Goal: Task Accomplishment & Management: Use online tool/utility

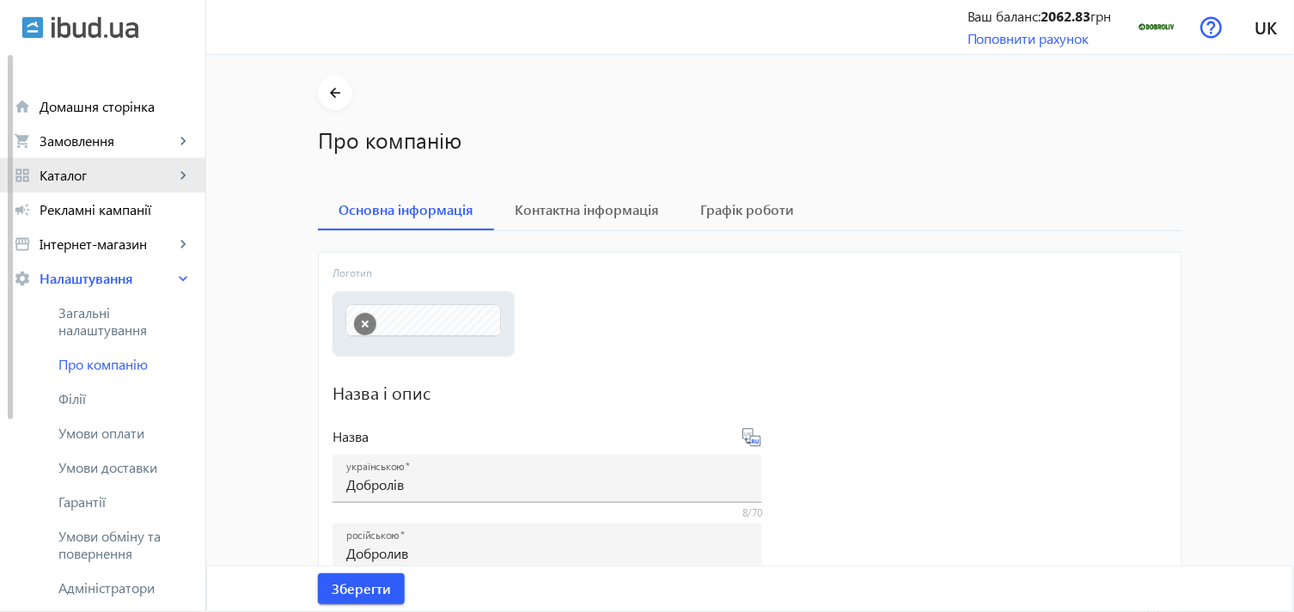
click at [161, 181] on span "Каталог" at bounding box center [107, 175] width 135 height 17
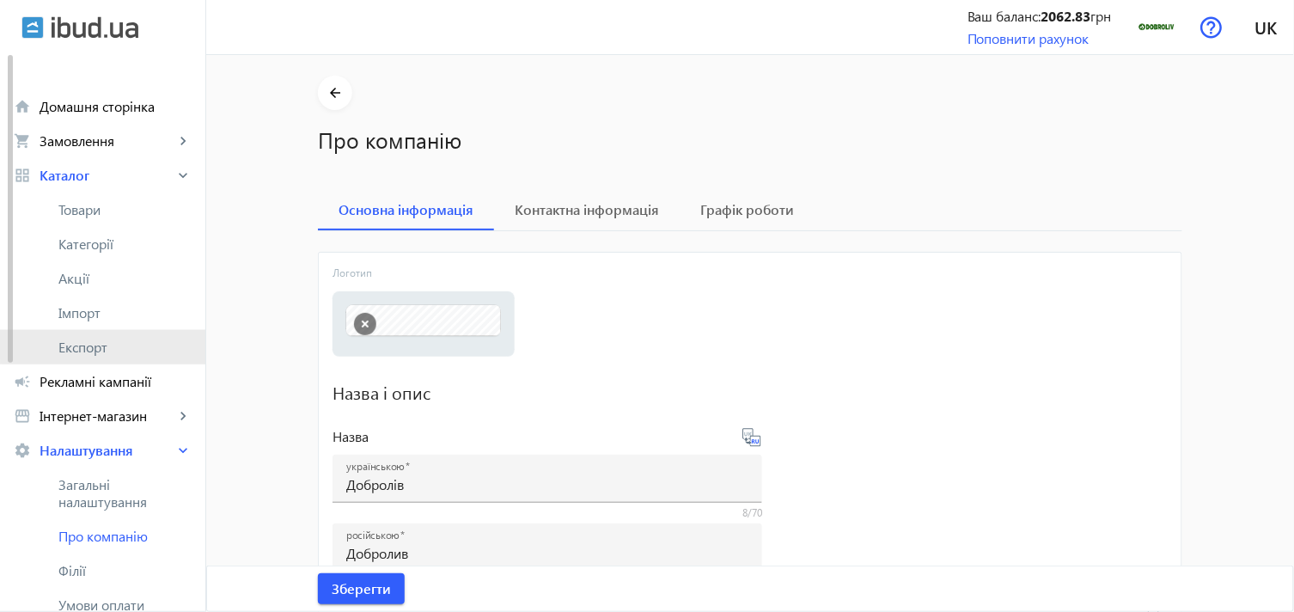
click at [131, 331] on link "Експорт" at bounding box center [102, 347] width 205 height 34
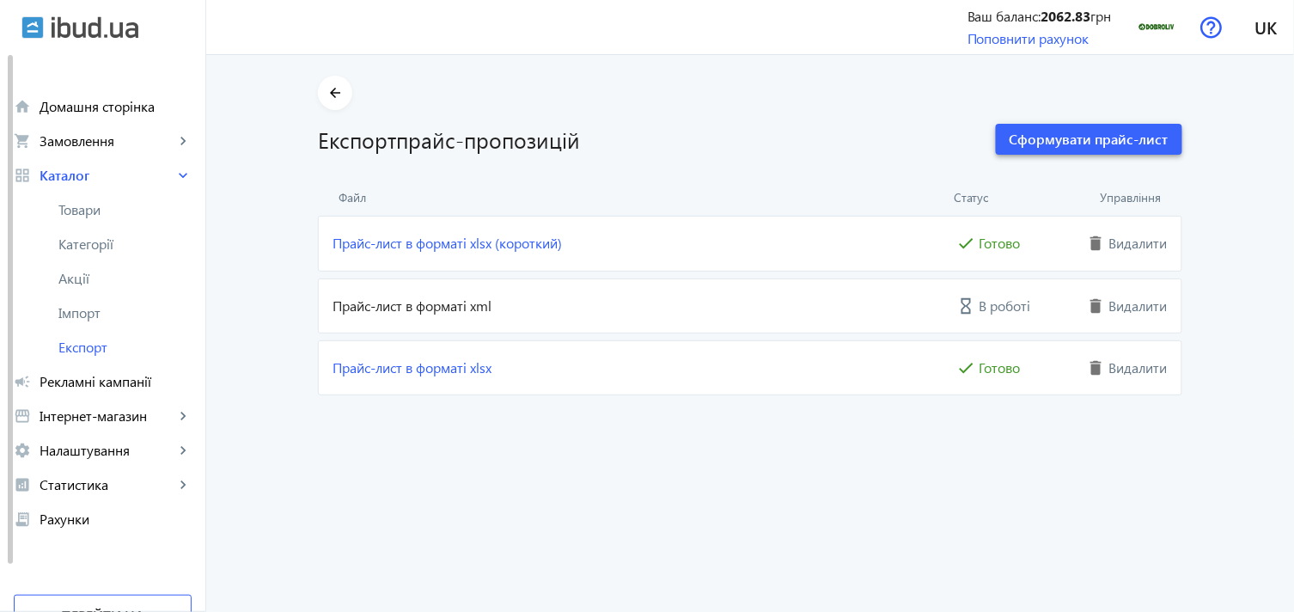
click at [1093, 131] on span "Сформувати прайс-лист" at bounding box center [1089, 139] width 159 height 19
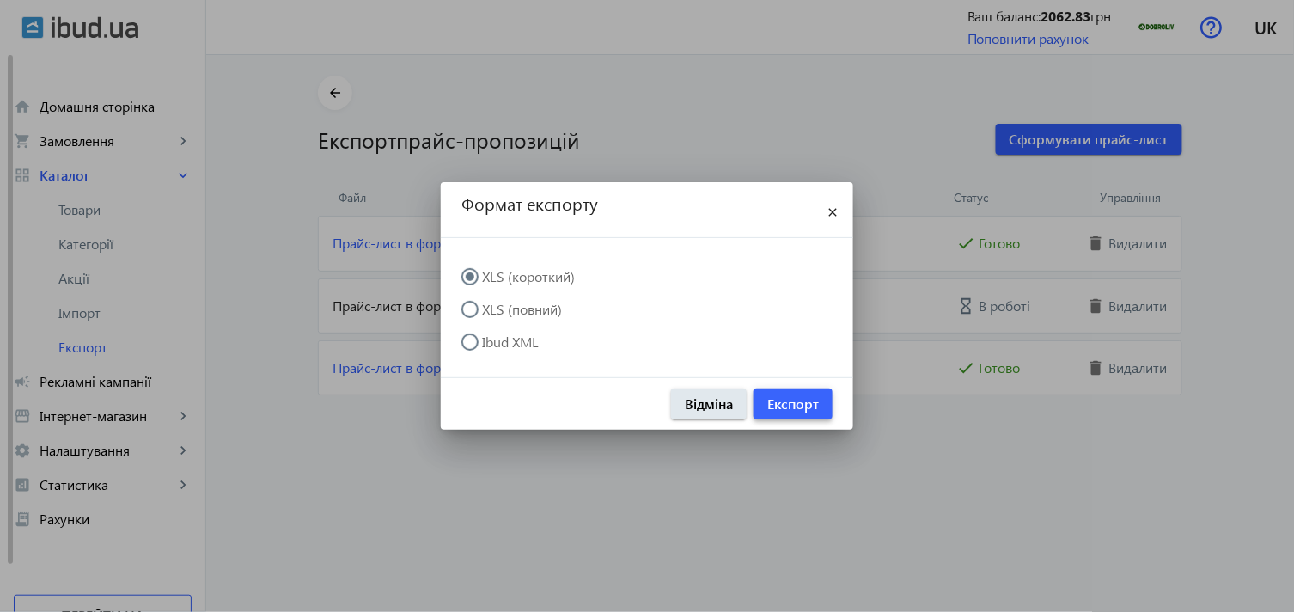
click at [795, 395] on span "Експорт" at bounding box center [793, 403] width 52 height 19
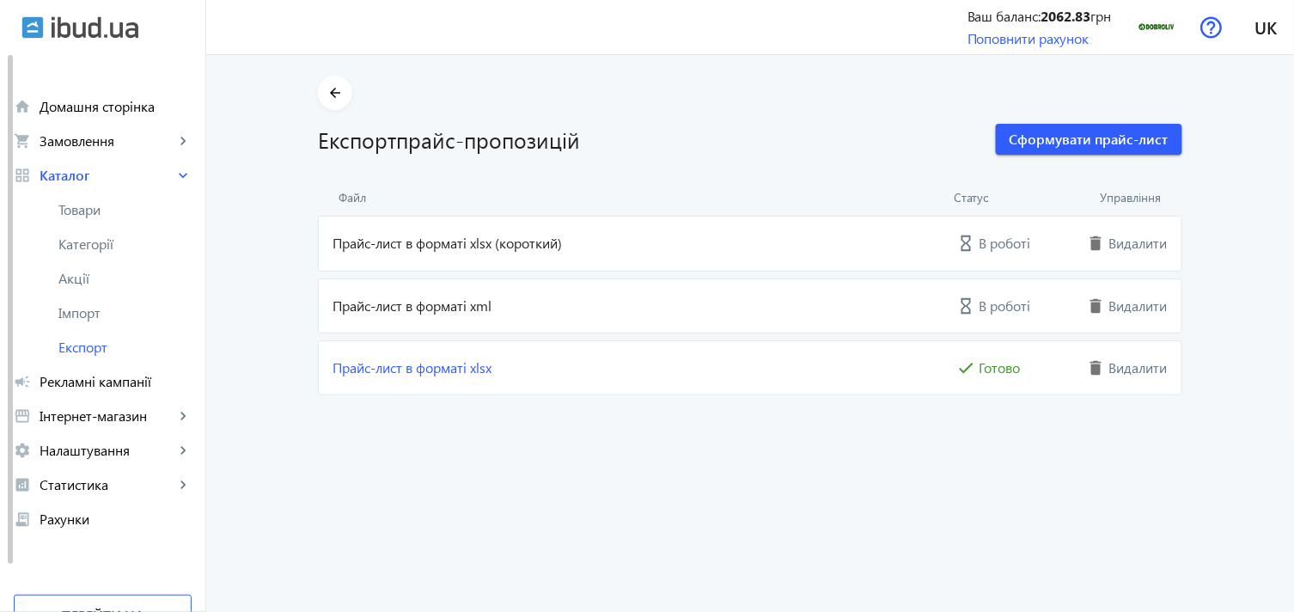
click at [514, 247] on span "Прайс-лист в форматі xlsx (короткий)" at bounding box center [643, 243] width 620 height 19
click at [511, 246] on link "Прайс-лист в форматі xlsx (короткий)" at bounding box center [643, 243] width 620 height 19
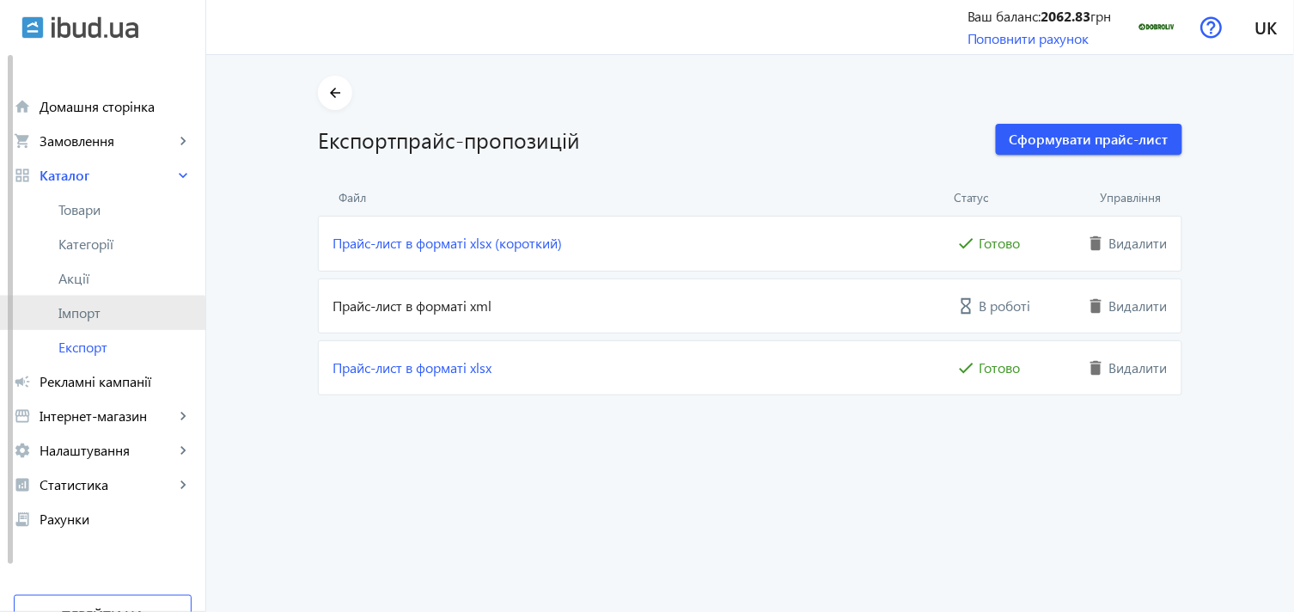
click at [98, 321] on span "Імпорт" at bounding box center [124, 312] width 133 height 17
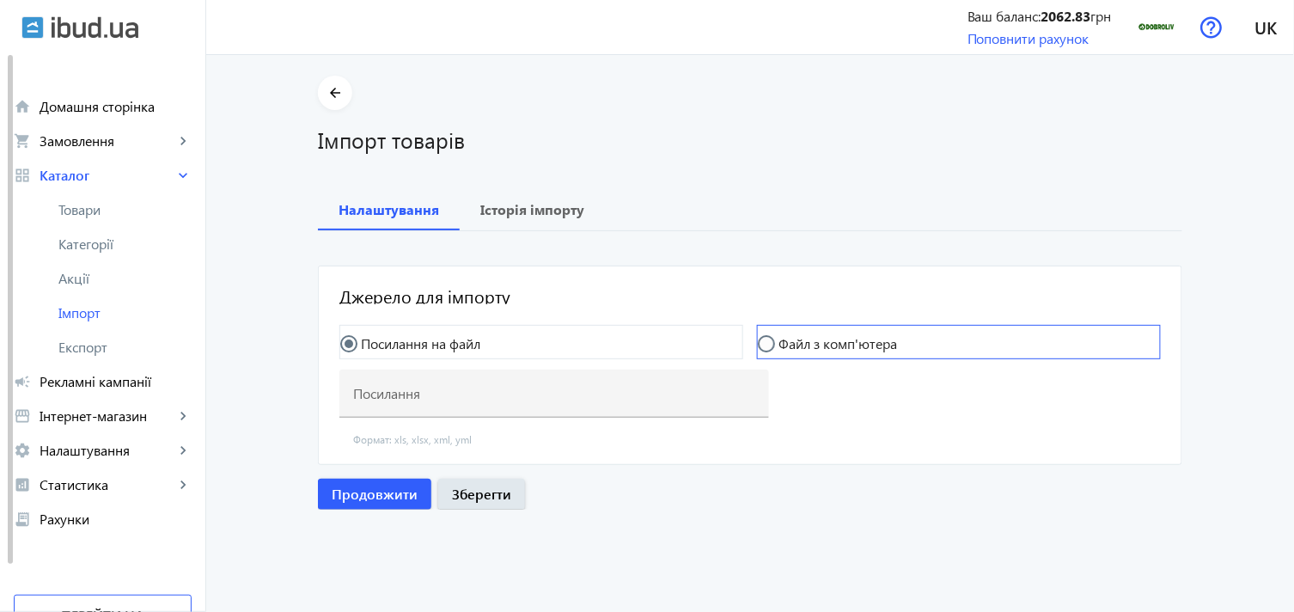
click at [791, 337] on label "Файл з комп'ютера" at bounding box center [836, 344] width 122 height 14
click at [791, 336] on input "Файл з комп'ютера" at bounding box center [775, 352] width 34 height 34
radio input "true"
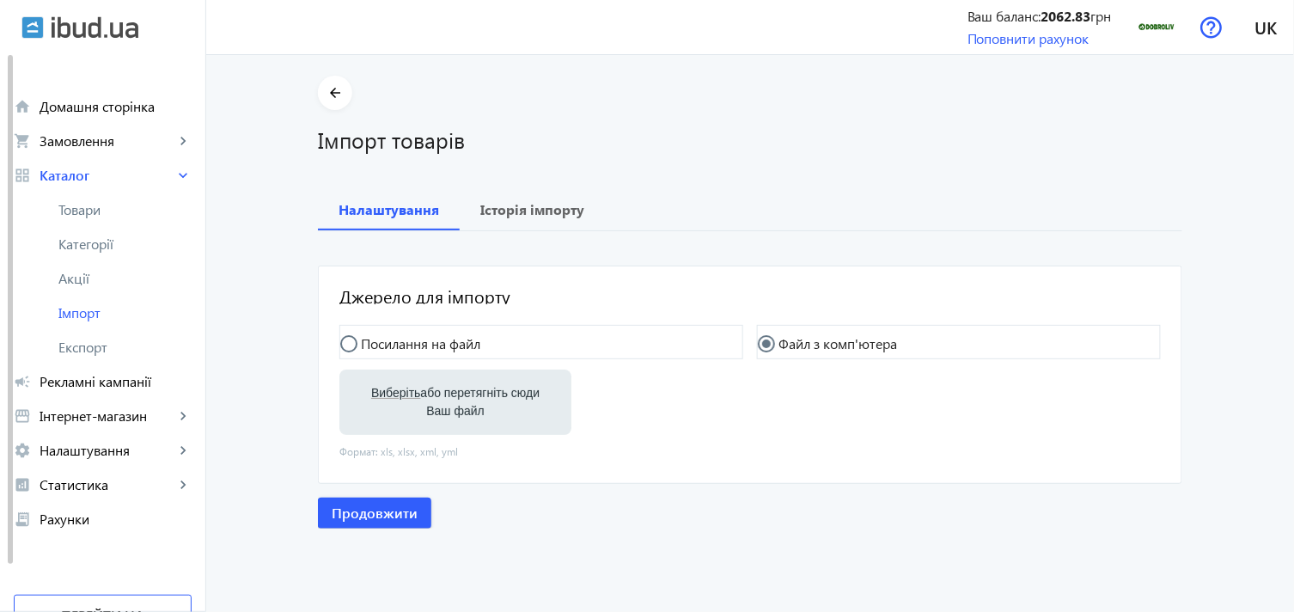
click at [460, 376] on div "Виберіть або перетягніть сюди Ваш файл" at bounding box center [455, 402] width 205 height 65
click at [382, 388] on span "Виберіть" at bounding box center [395, 393] width 49 height 14
click at [382, 394] on input "Виберіть або перетягніть сюди Ваш файл" at bounding box center [455, 404] width 205 height 21
type input "C:\fakepath\dobroliv-6-2025-09-16-07-43.xlsx"
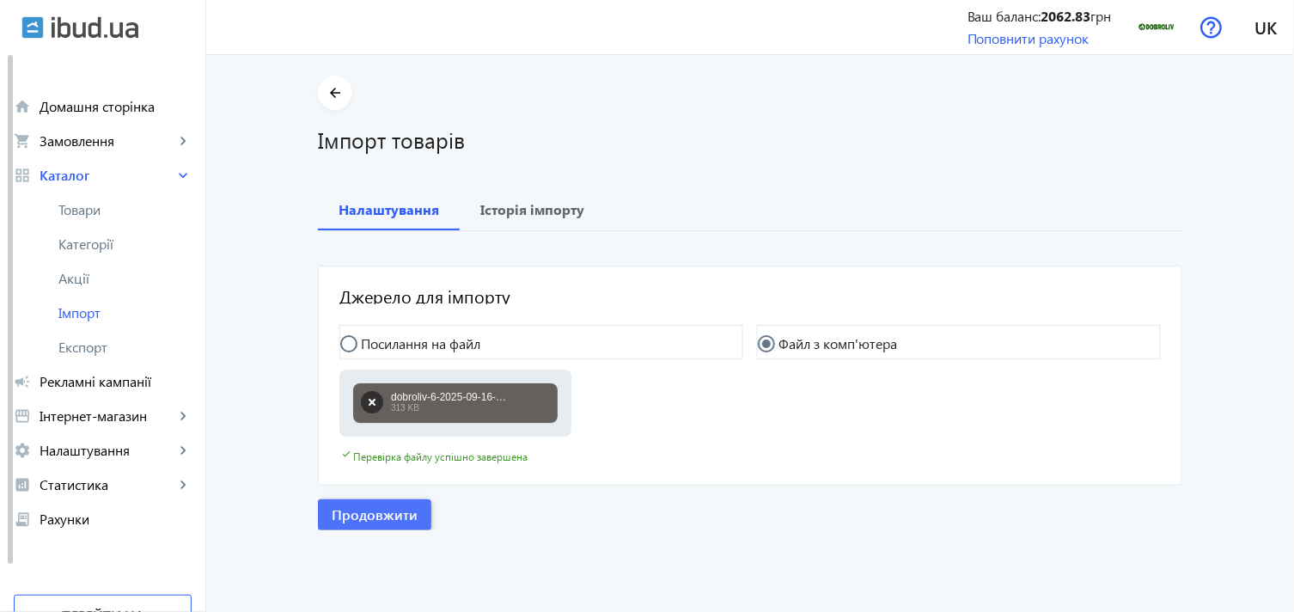
click at [370, 494] on span "button" at bounding box center [374, 514] width 113 height 41
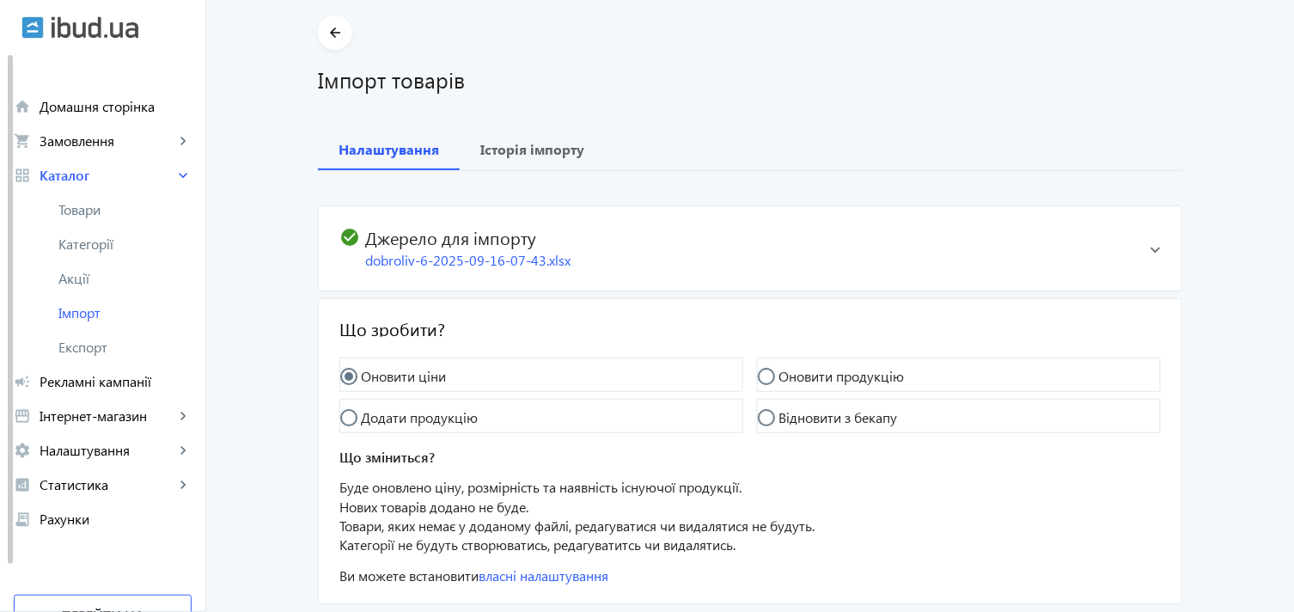
scroll to position [156, 0]
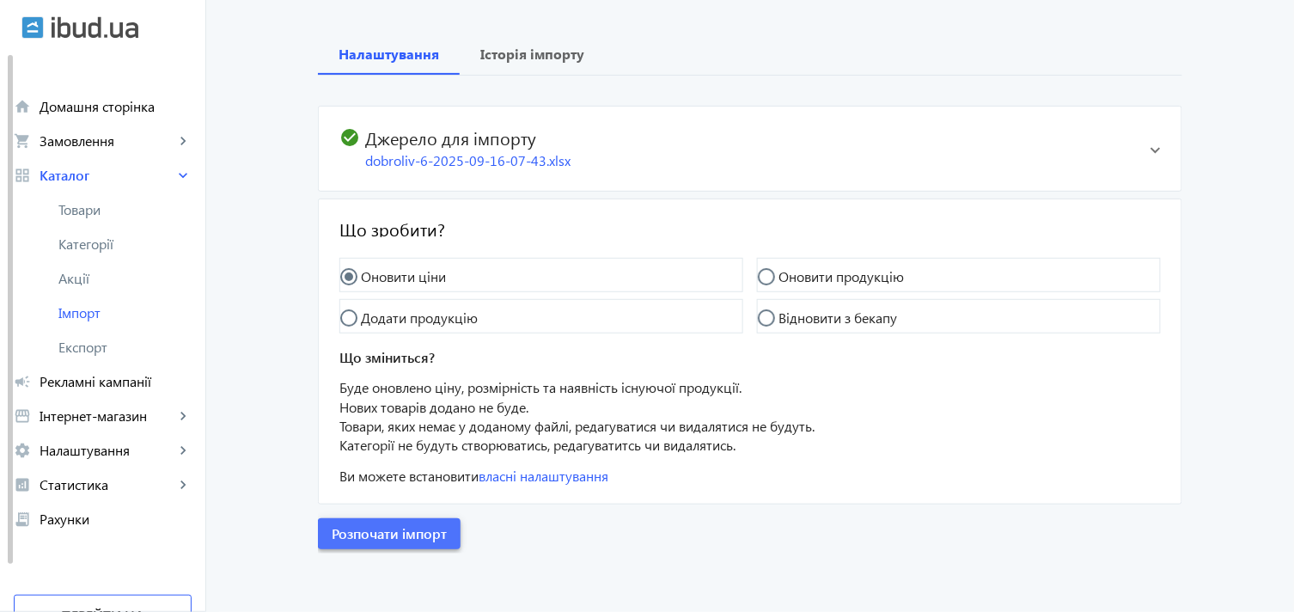
click at [408, 529] on span "Розпочати імпорт" at bounding box center [389, 533] width 115 height 19
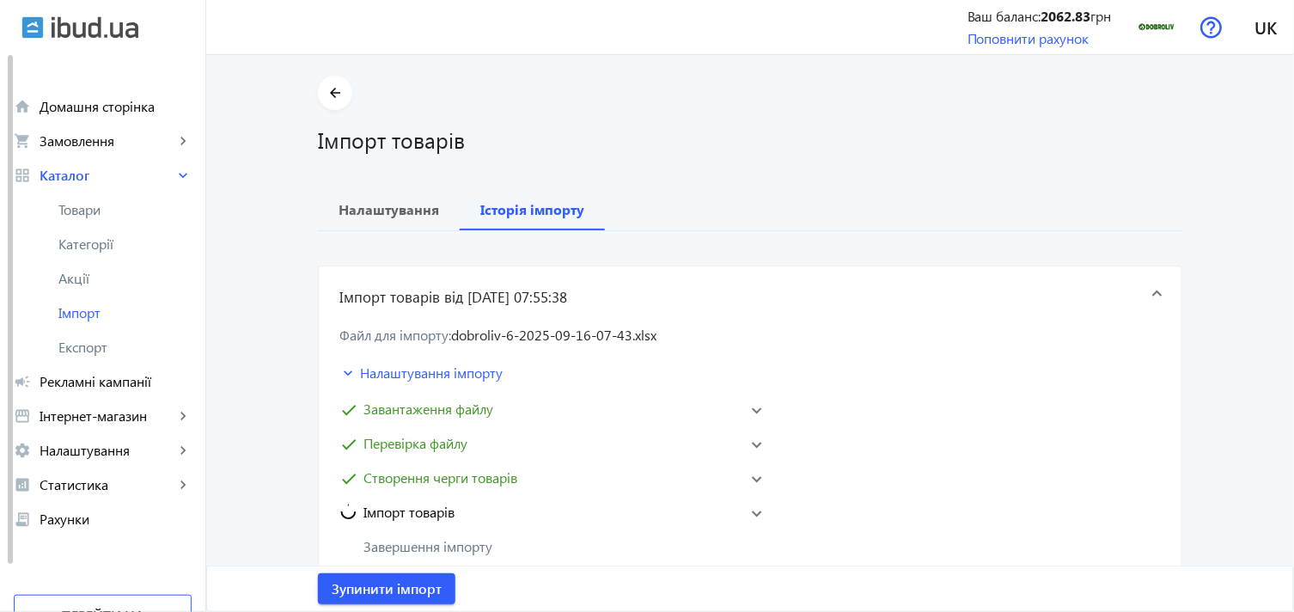
scroll to position [0, 0]
